Goal: Transaction & Acquisition: Purchase product/service

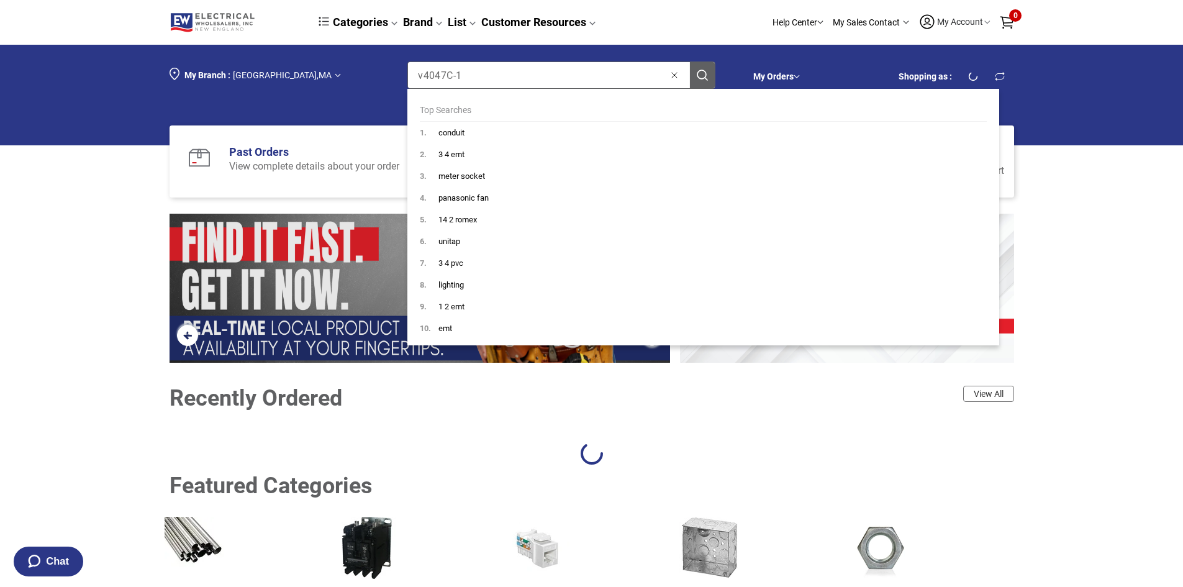
type input "v4047C-1"
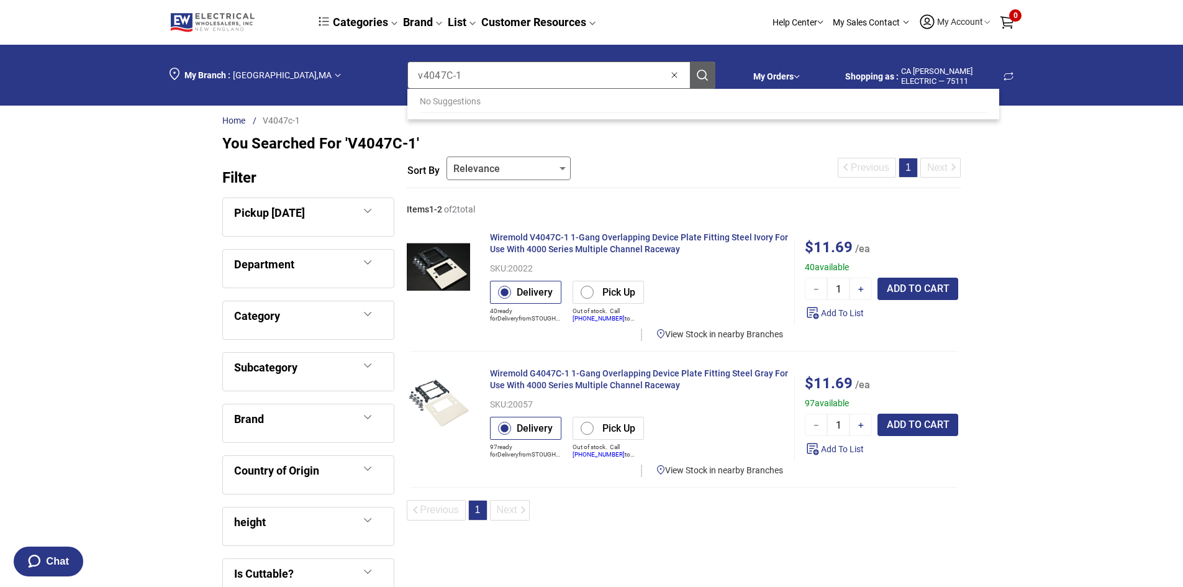
drag, startPoint x: 491, startPoint y: 70, endPoint x: 357, endPoint y: 80, distance: 133.9
click at [357, 80] on div "My Branch : [GEOGRAPHIC_DATA] , [GEOGRAPHIC_DATA] Search keyword or part number…" at bounding box center [453, 75] width 566 height 42
type input "velcro"
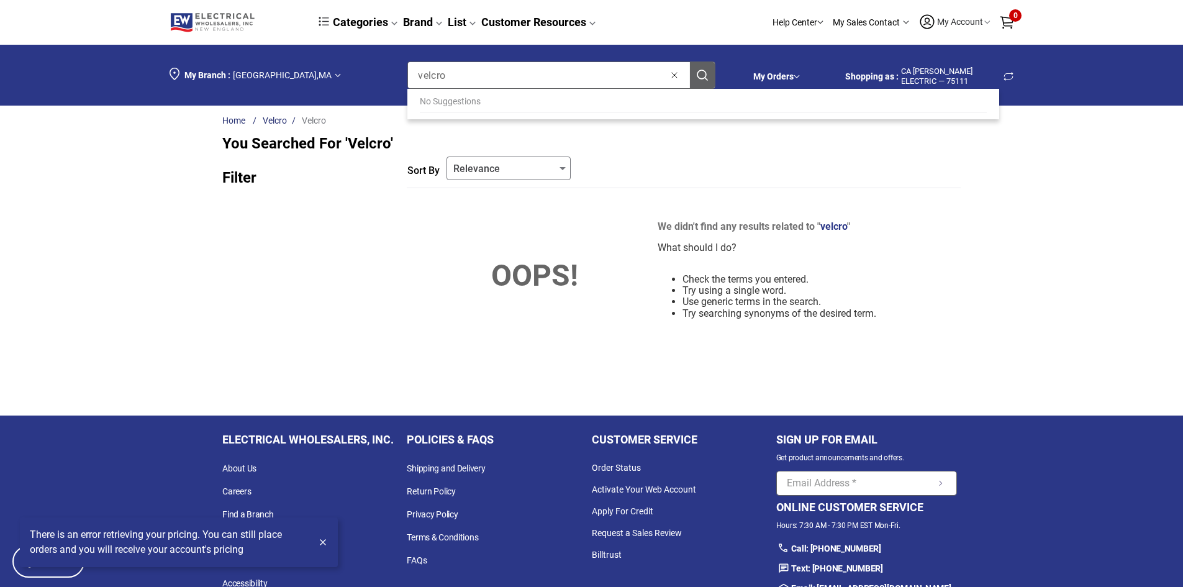
drag, startPoint x: 406, startPoint y: 80, endPoint x: 387, endPoint y: 152, distance: 74.4
click at [399, 82] on div "My Branch : [GEOGRAPHIC_DATA] , [GEOGRAPHIC_DATA] Search keyword or part number…" at bounding box center [453, 75] width 566 height 42
click at [438, 188] on div "Sort by Relevance Relevance Sales Name, ascending Name, descending" at bounding box center [683, 171] width 553 height 33
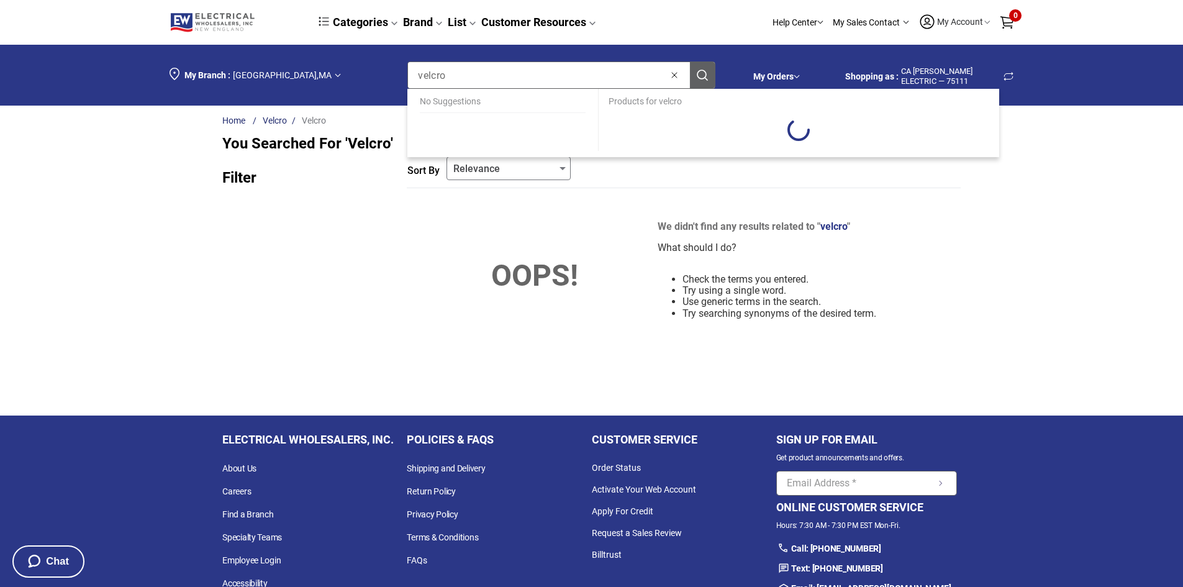
drag, startPoint x: 468, startPoint y: 76, endPoint x: 379, endPoint y: 90, distance: 89.9
click at [379, 89] on div "My Branch : [GEOGRAPHIC_DATA] , [GEOGRAPHIC_DATA] Search keyword or part number…" at bounding box center [453, 75] width 566 height 42
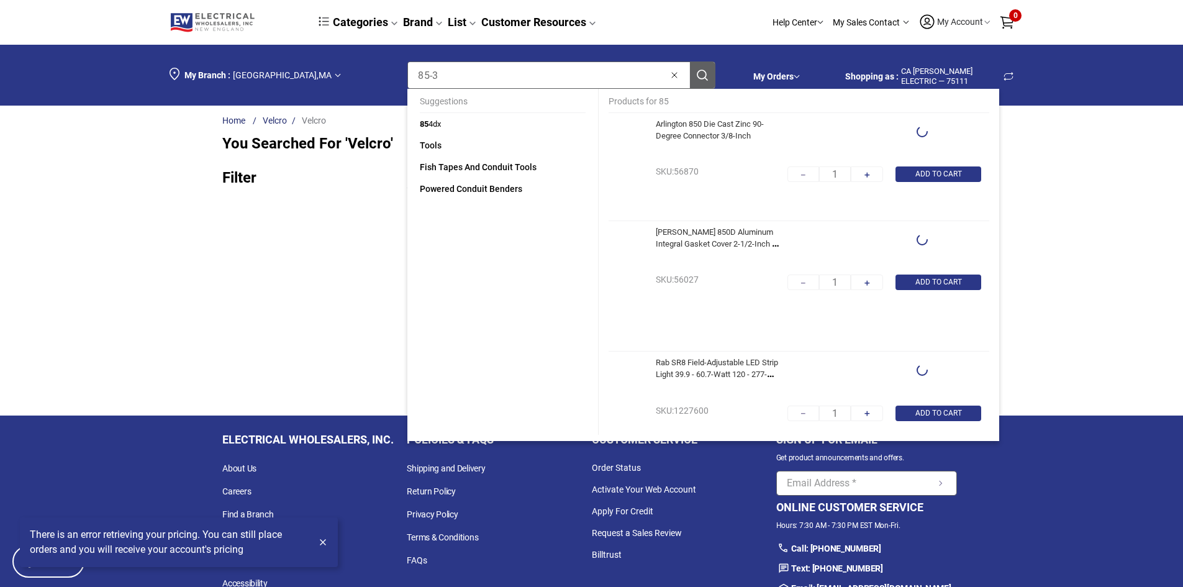
type input "85-39"
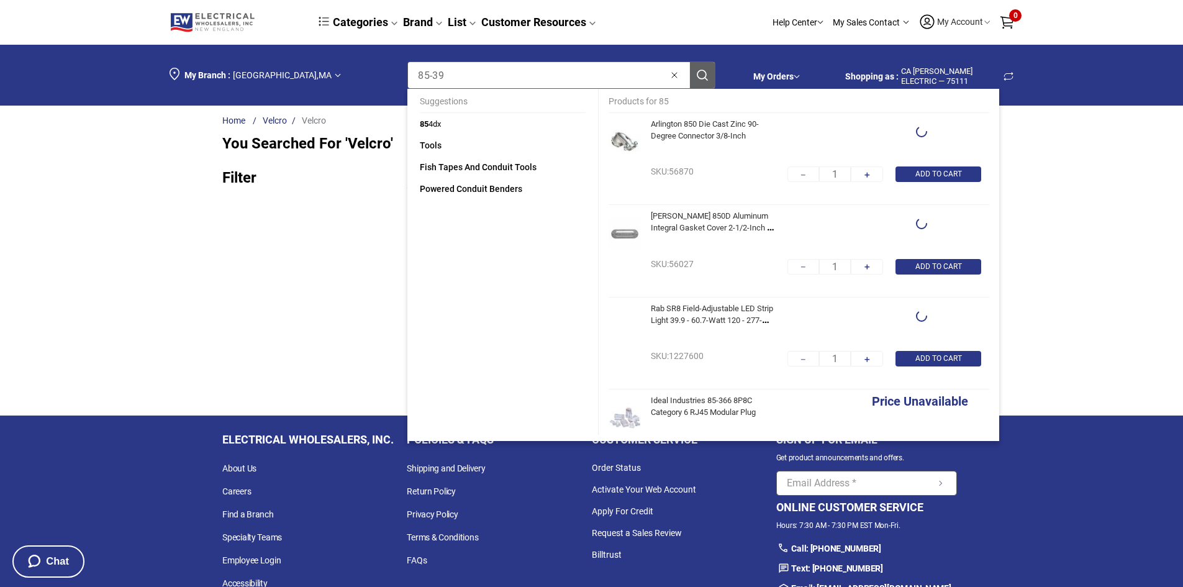
type input "25"
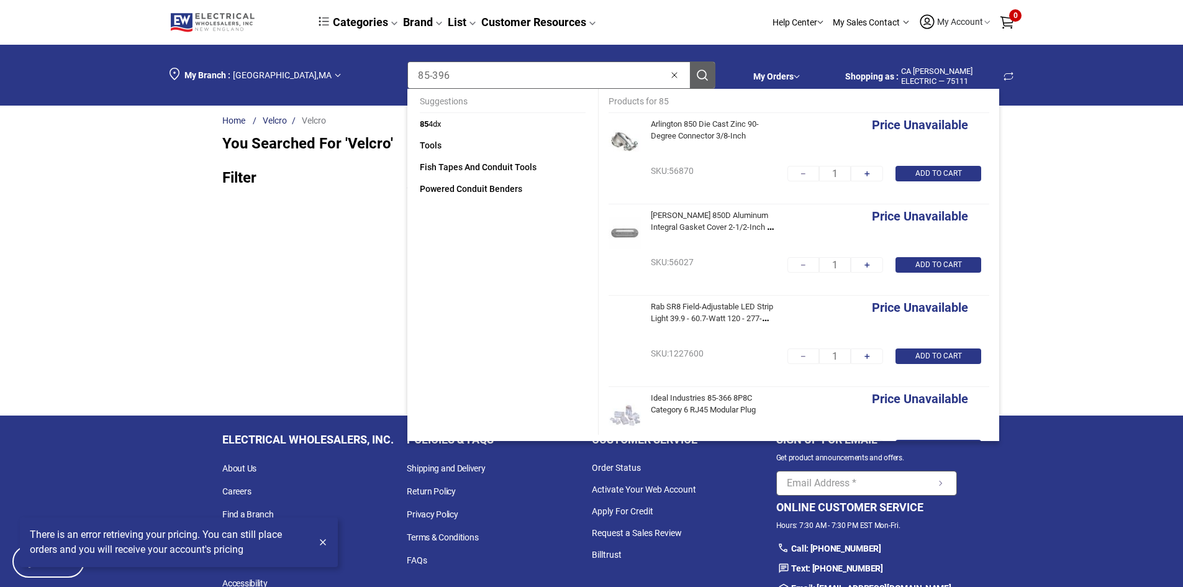
type input "85-396"
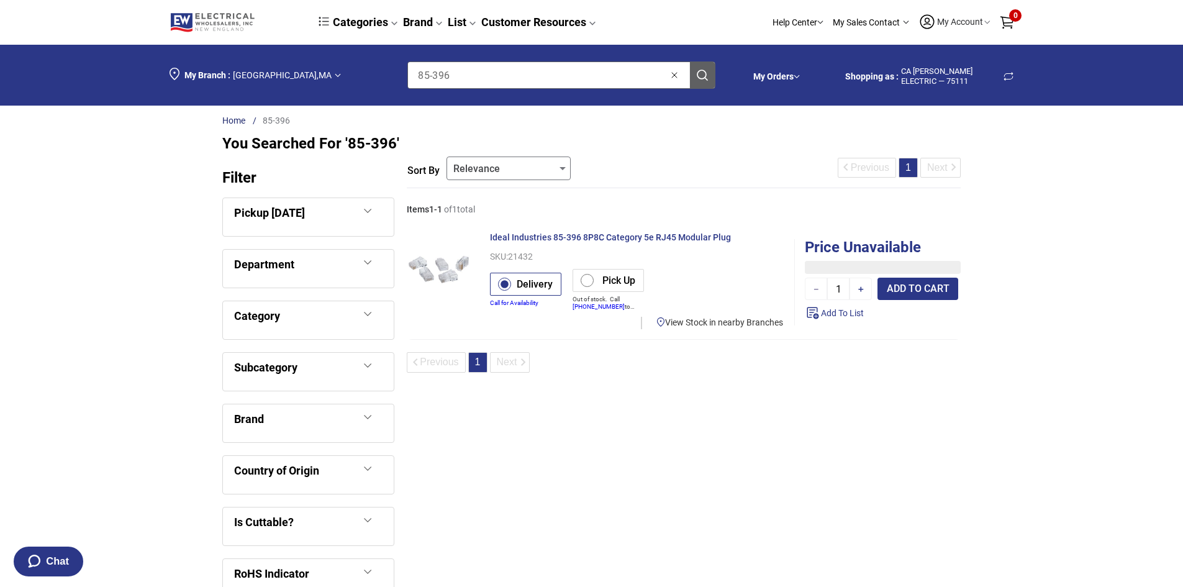
type input "50"
